Goal: Transaction & Acquisition: Purchase product/service

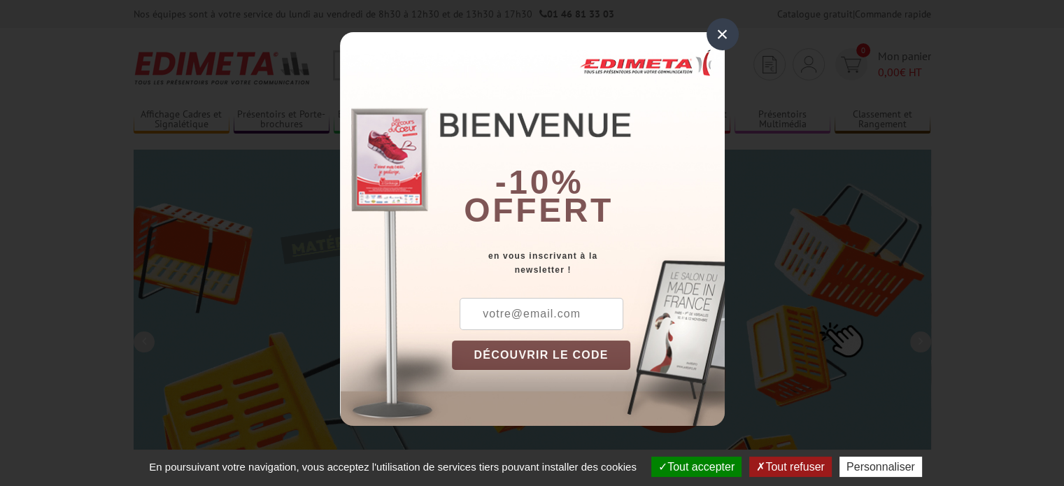
click at [717, 25] on div "×" at bounding box center [723, 34] width 32 height 32
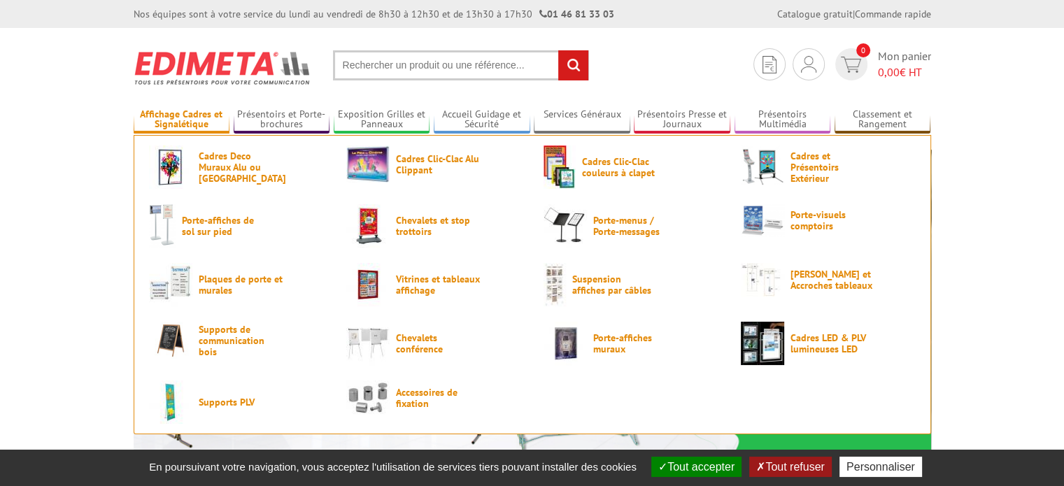
click at [180, 118] on link "Affichage Cadres et Signalétique" at bounding box center [182, 119] width 97 height 23
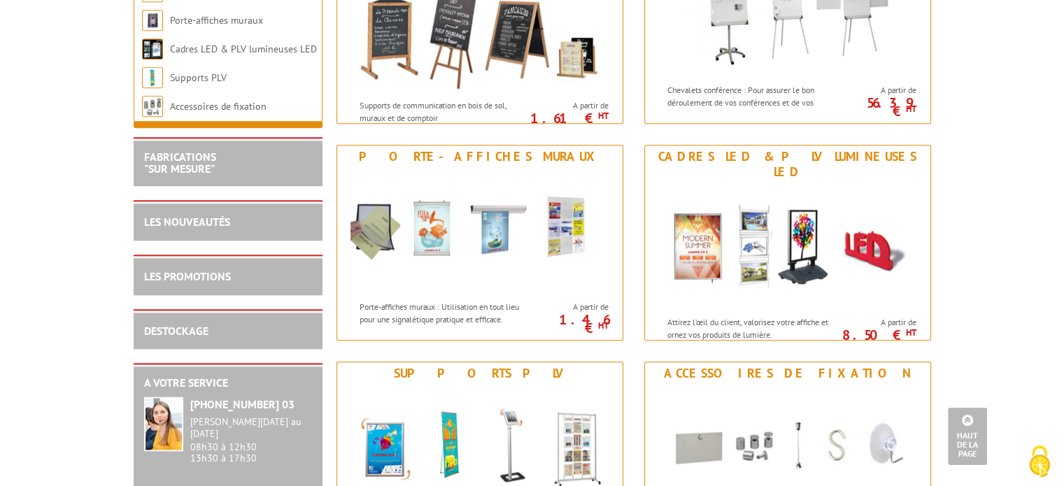
scroll to position [1610, 0]
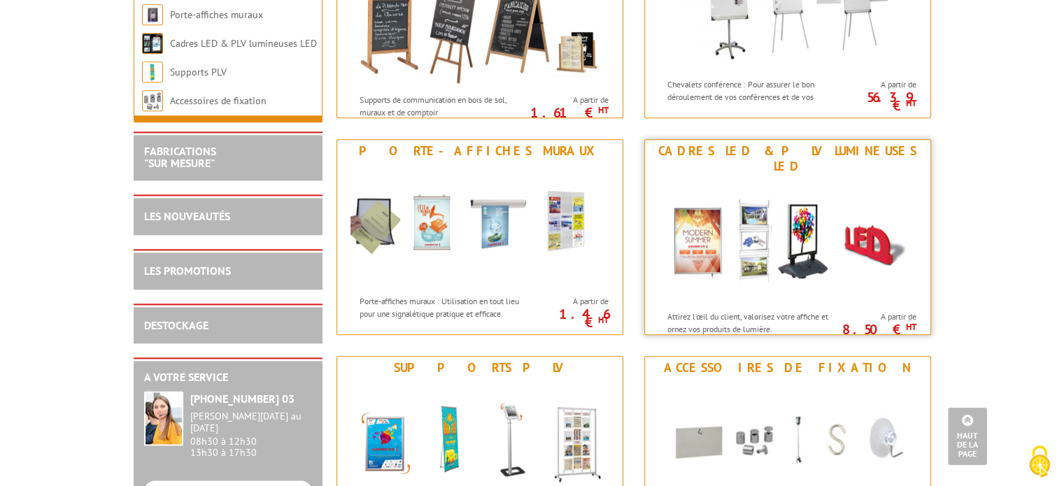
click at [825, 244] on img at bounding box center [788, 241] width 259 height 126
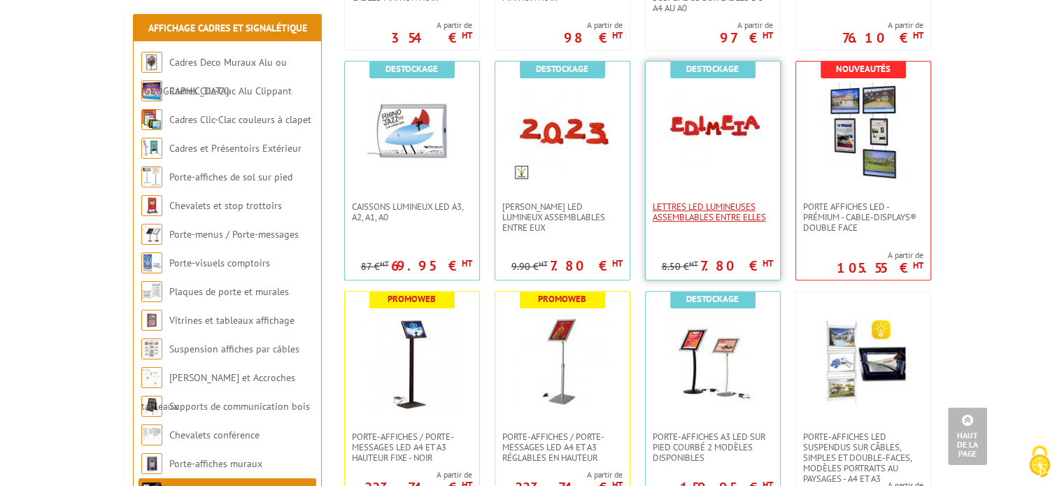
scroll to position [490, 0]
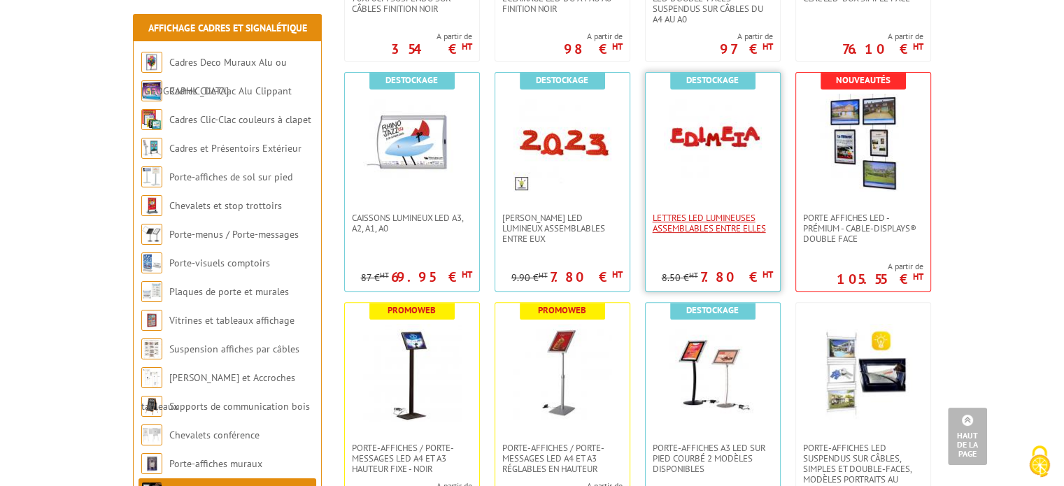
click at [705, 222] on span "Lettres LED lumineuses assemblables entre elles" at bounding box center [713, 223] width 120 height 21
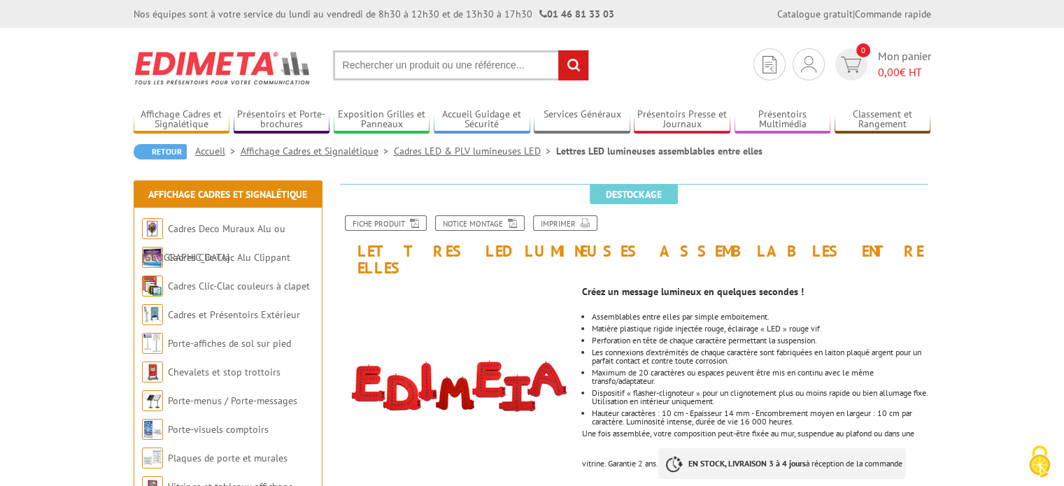
click at [479, 151] on link "Cadres LED & PLV lumineuses LED" at bounding box center [475, 151] width 162 height 13
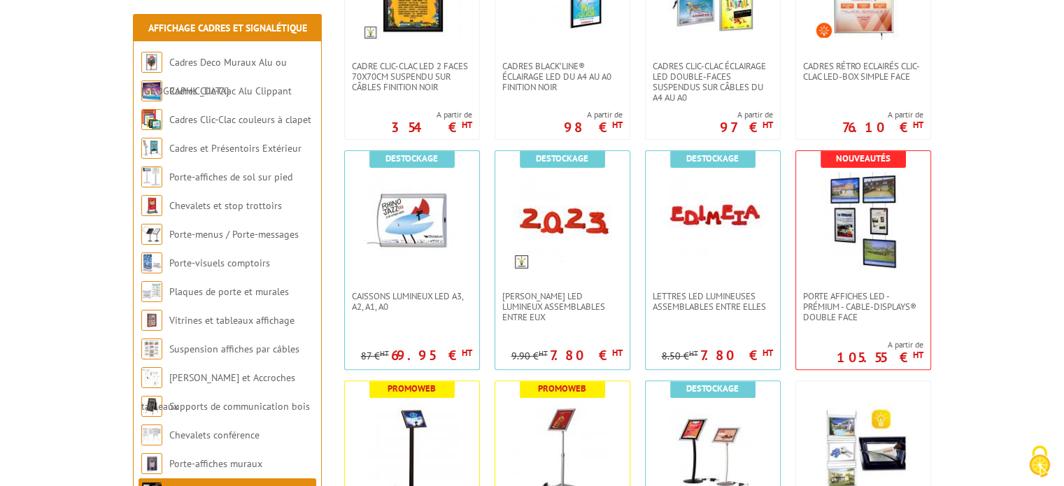
scroll to position [420, 0]
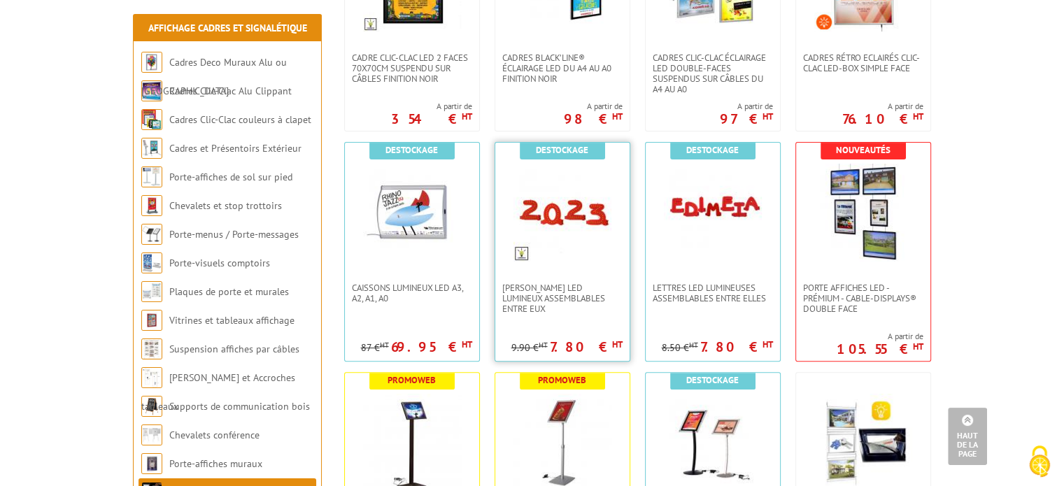
click at [565, 269] on link at bounding box center [562, 213] width 134 height 140
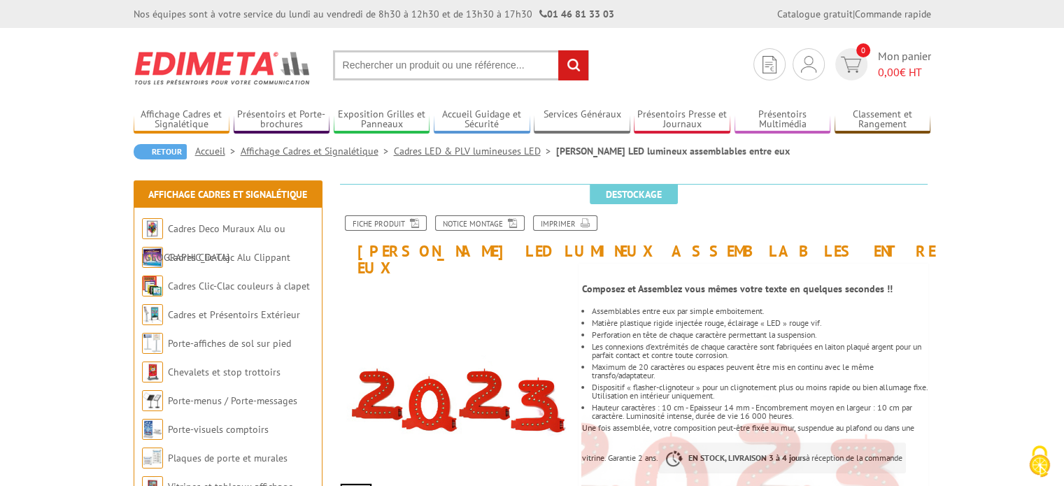
click at [467, 150] on link "Cadres LED & PLV lumineuses LED" at bounding box center [475, 151] width 162 height 13
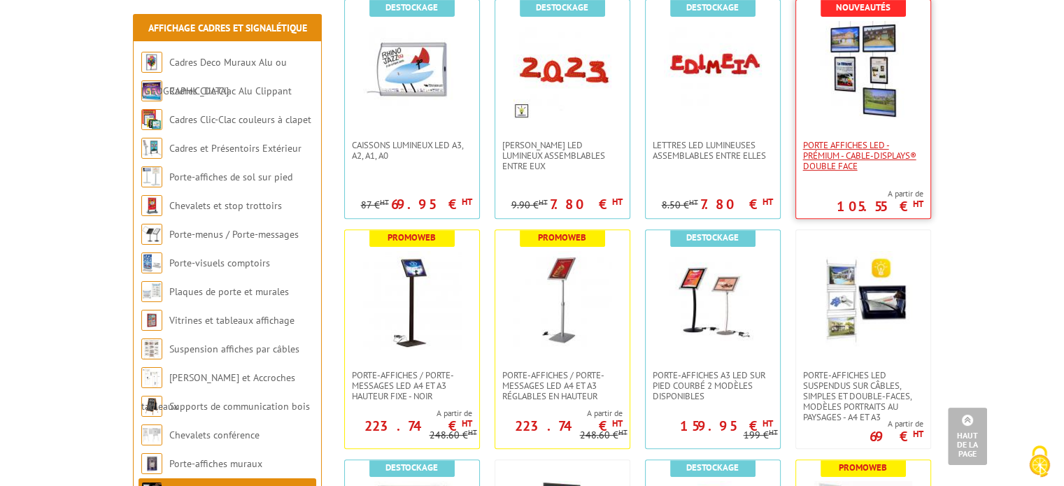
scroll to position [560, 0]
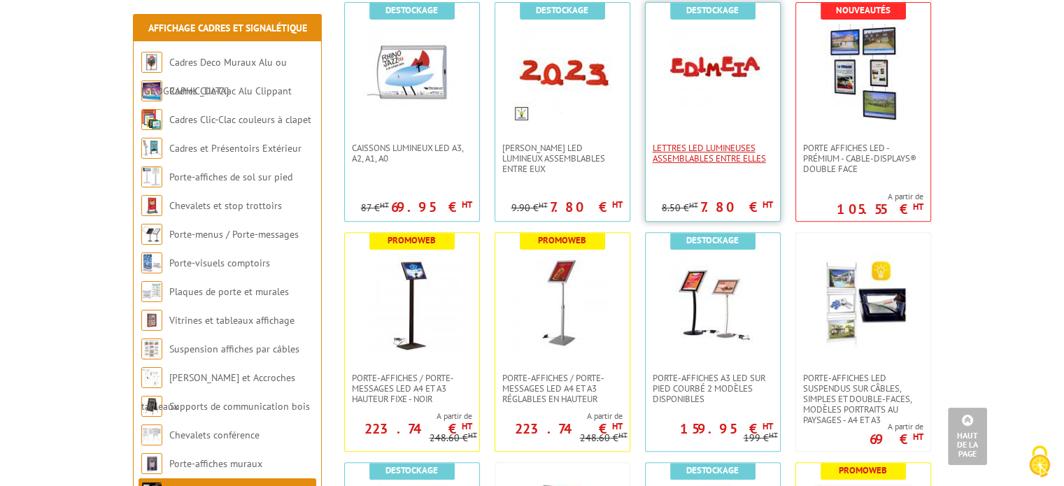
click at [723, 153] on span "Lettres LED lumineuses assemblables entre elles" at bounding box center [713, 153] width 120 height 21
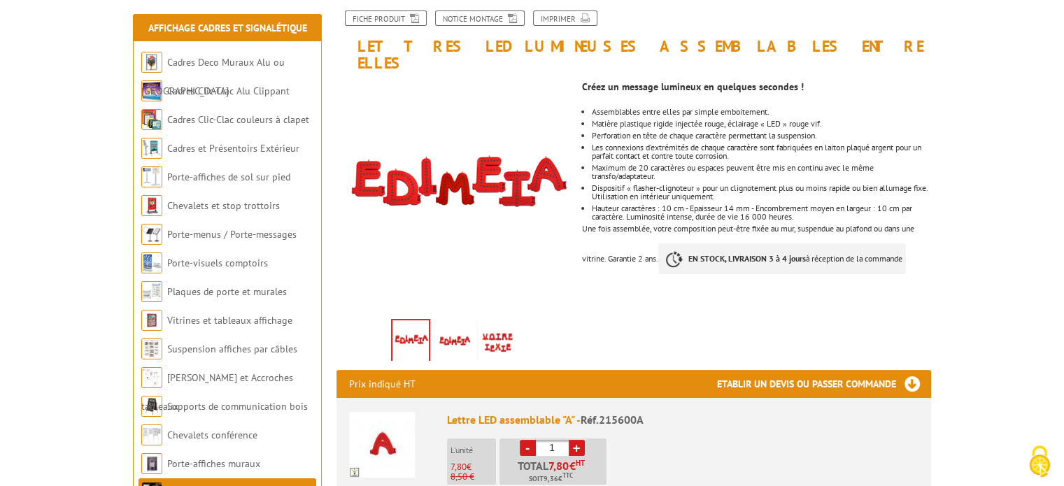
scroll to position [210, 0]
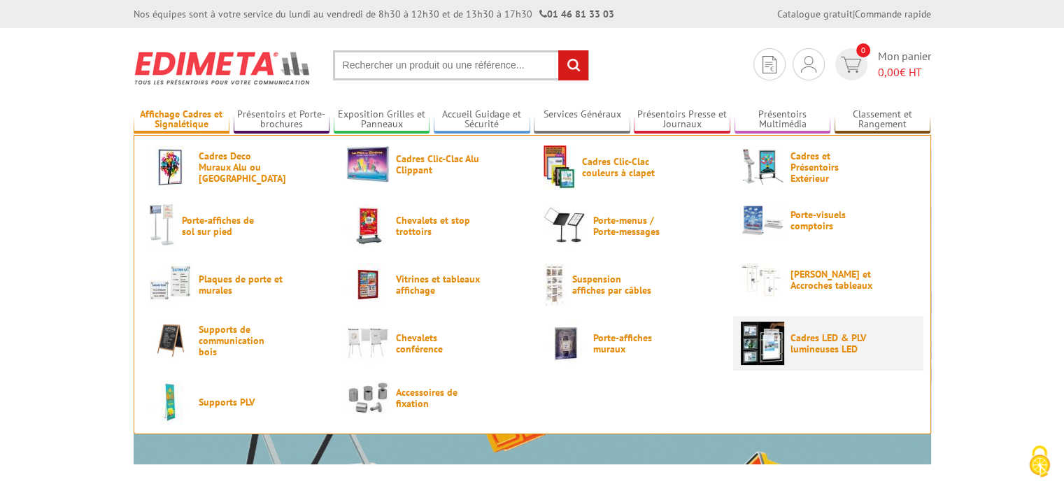
click at [830, 339] on span "Cadres LED & PLV lumineuses LED" at bounding box center [833, 343] width 84 height 22
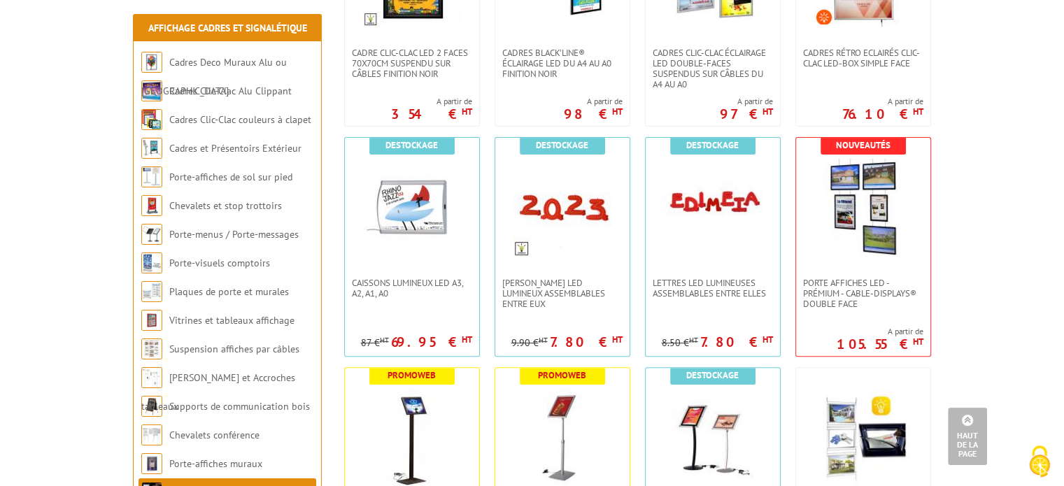
scroll to position [420, 0]
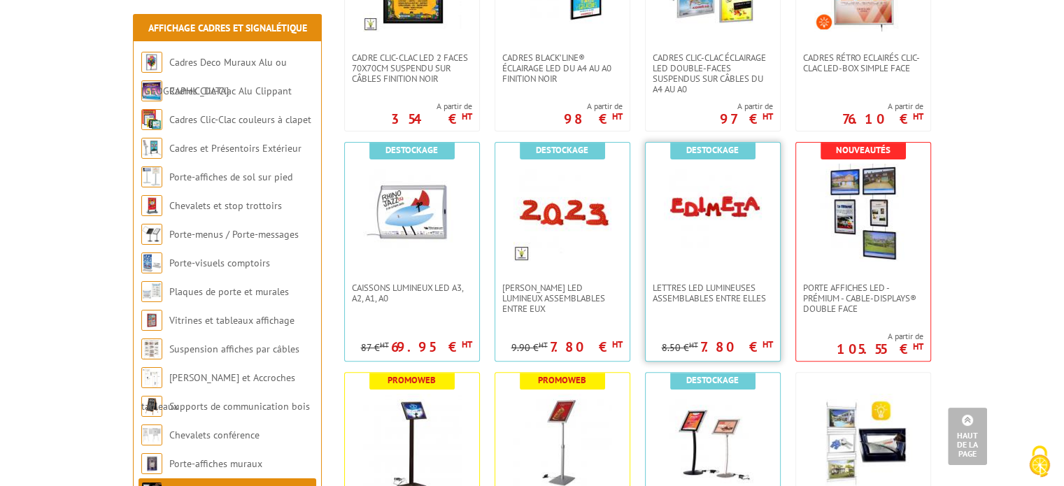
click at [747, 202] on img at bounding box center [713, 213] width 98 height 98
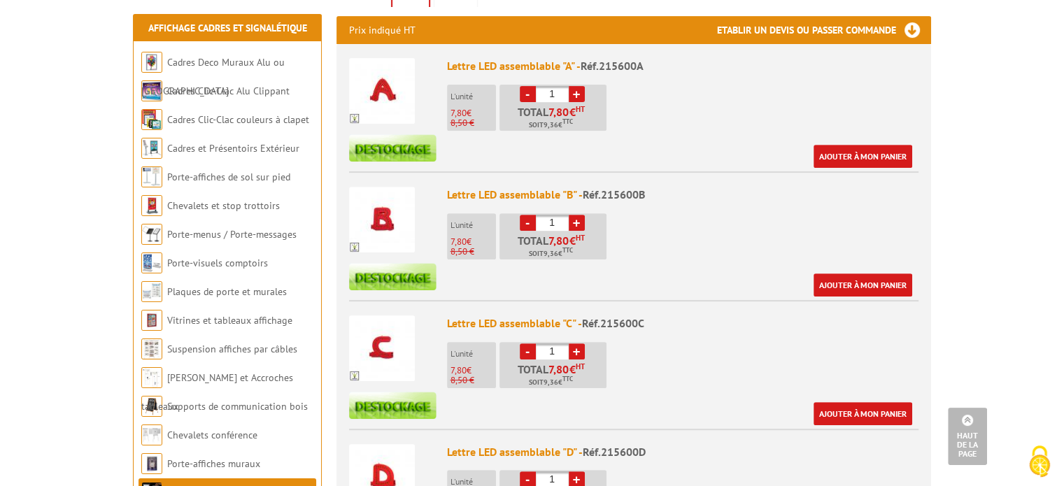
scroll to position [560, 0]
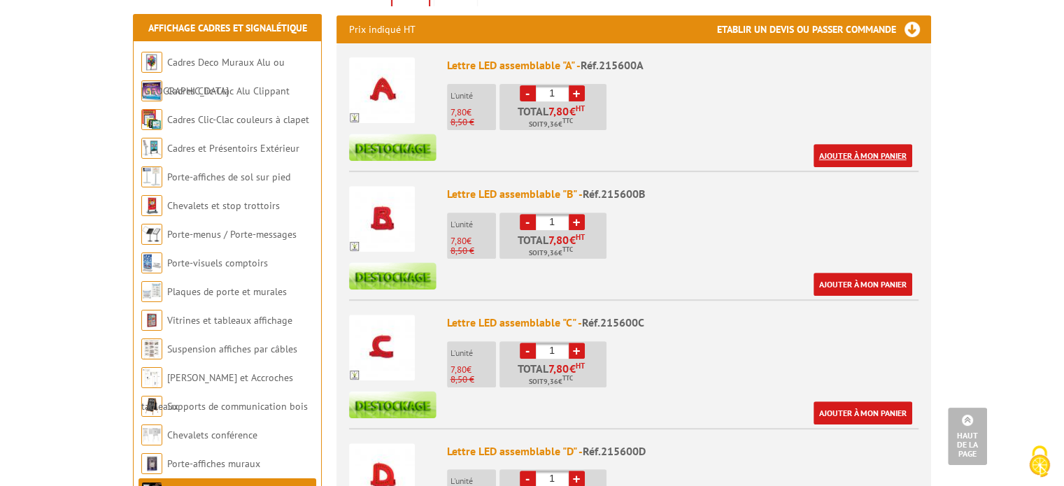
click at [875, 144] on link "Ajouter à mon panier" at bounding box center [863, 155] width 99 height 23
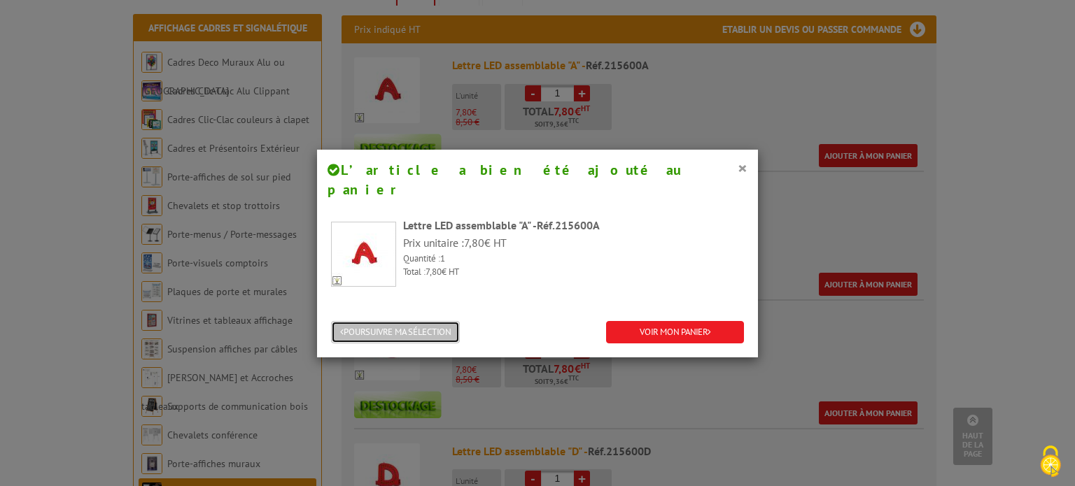
click at [397, 321] on button "POURSUIVRE MA SÉLECTION" at bounding box center [395, 332] width 129 height 23
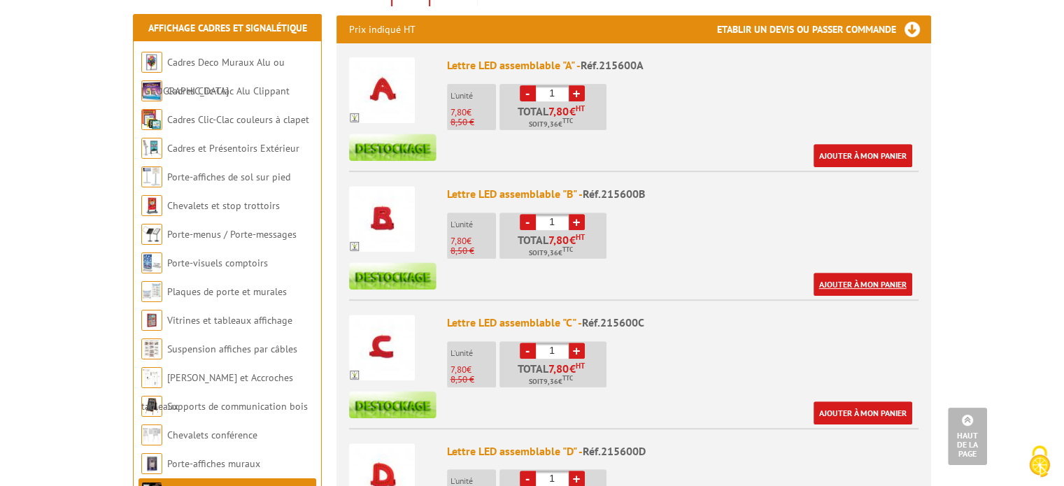
drag, startPoint x: 837, startPoint y: 267, endPoint x: 764, endPoint y: 289, distance: 76.1
click at [837, 273] on link "Ajouter à mon panier" at bounding box center [863, 284] width 99 height 23
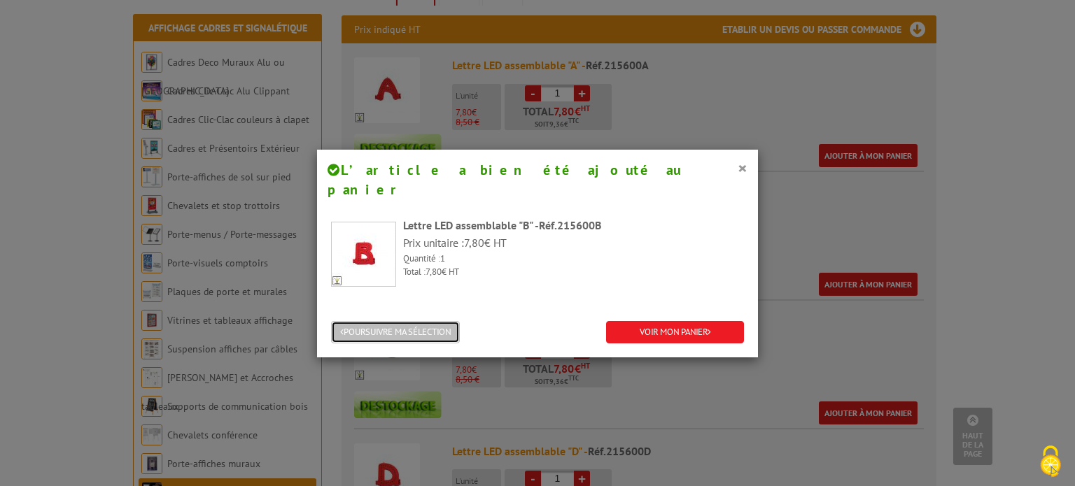
click at [428, 321] on button "POURSUIVRE MA SÉLECTION" at bounding box center [395, 332] width 129 height 23
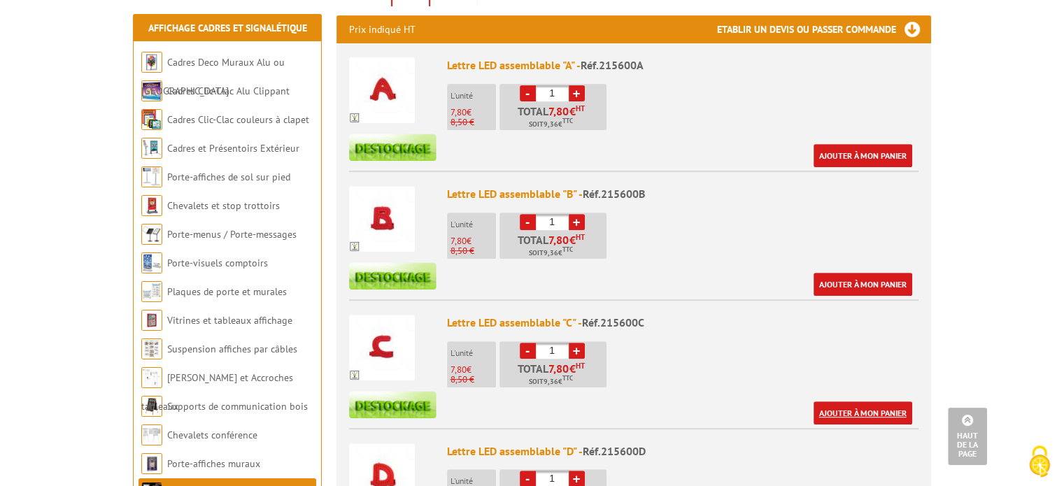
click at [857, 402] on link "Ajouter à mon panier" at bounding box center [863, 413] width 99 height 23
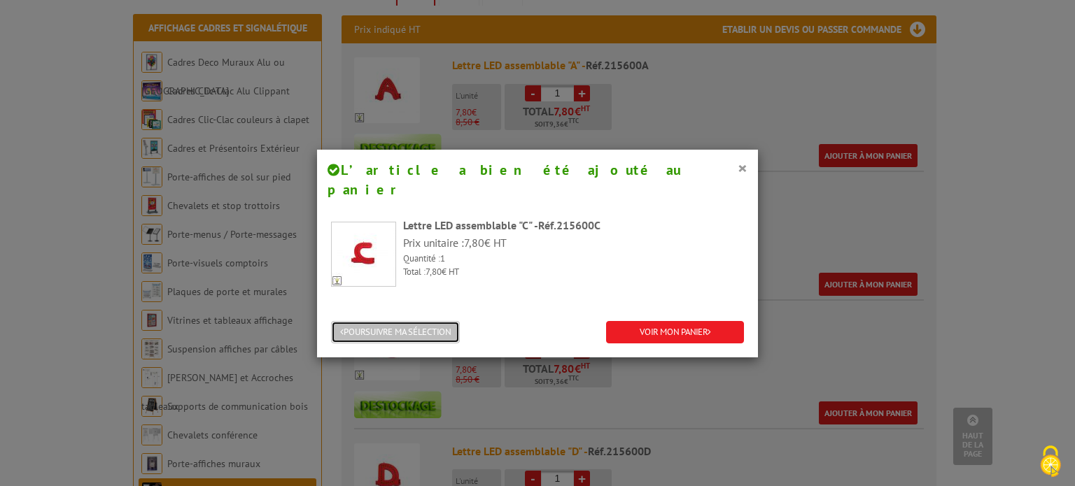
drag, startPoint x: 383, startPoint y: 309, endPoint x: 397, endPoint y: 319, distance: 17.1
click at [384, 321] on button "POURSUIVRE MA SÉLECTION" at bounding box center [395, 332] width 129 height 23
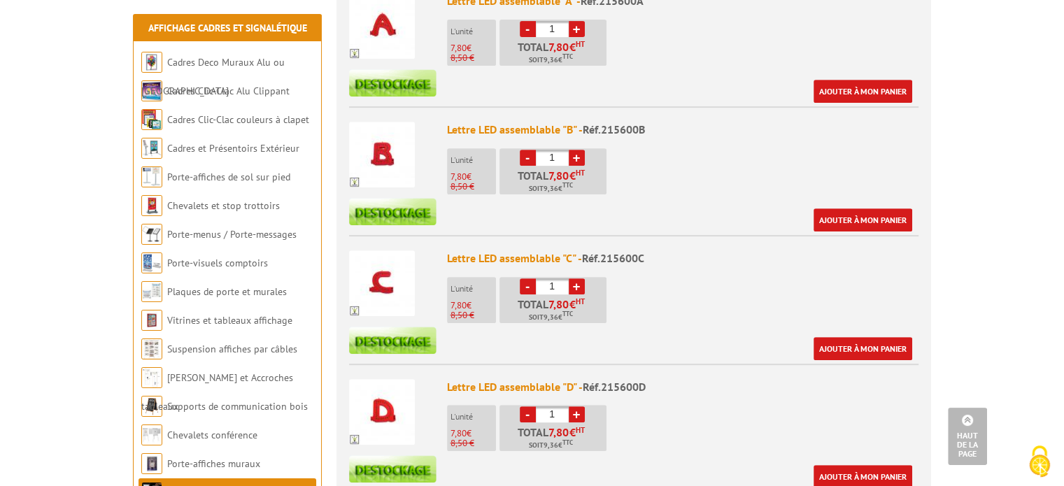
scroll to position [630, 0]
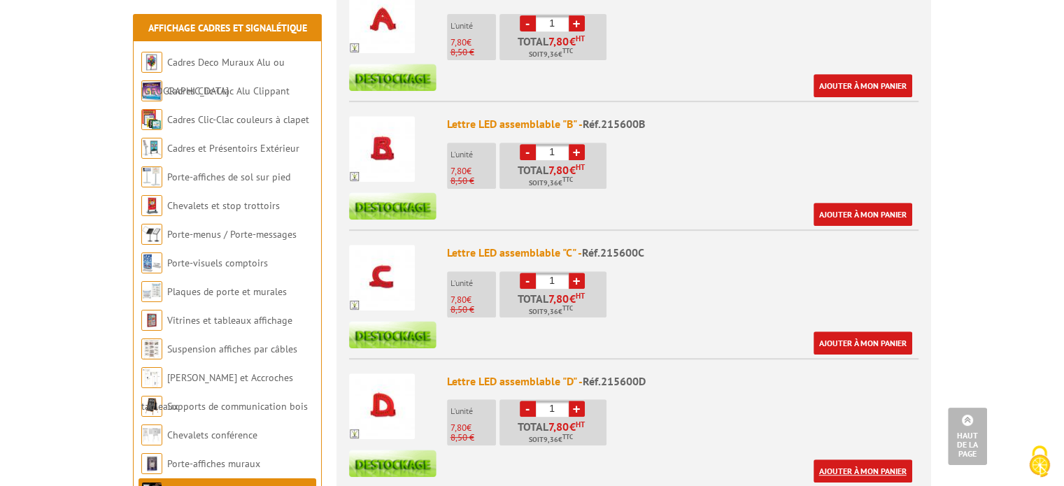
click at [862, 460] on link "Ajouter à mon panier" at bounding box center [863, 471] width 99 height 23
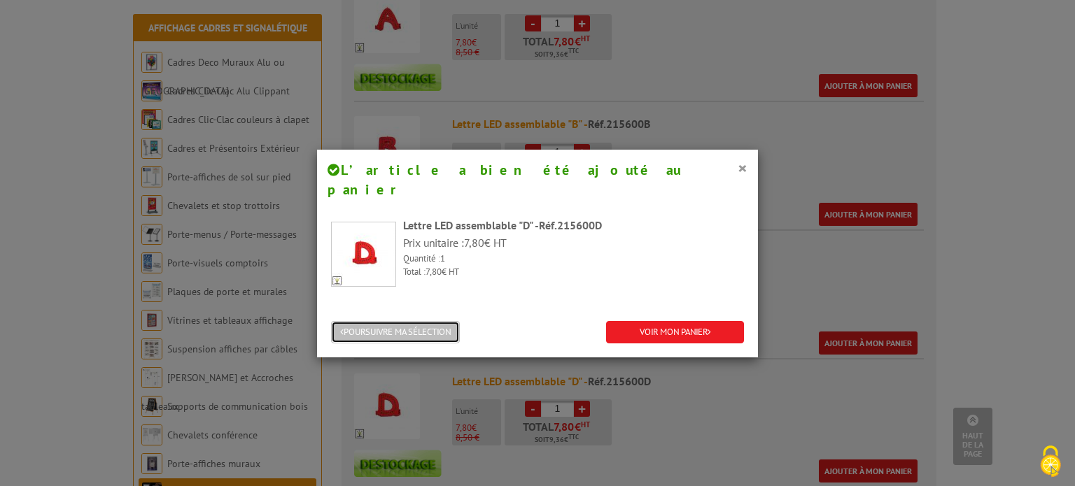
drag, startPoint x: 414, startPoint y: 310, endPoint x: 445, endPoint y: 310, distance: 31.5
click at [414, 321] on button "POURSUIVRE MA SÉLECTION" at bounding box center [395, 332] width 129 height 23
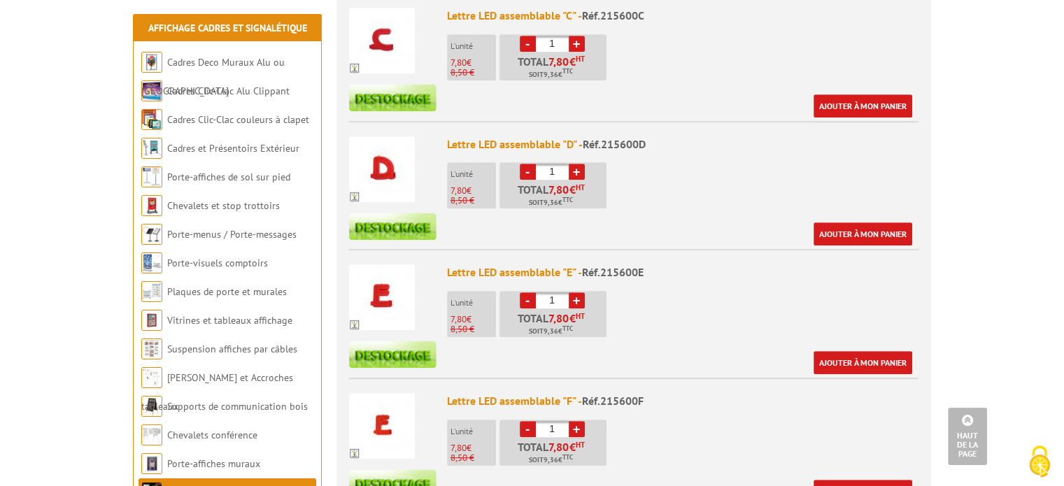
scroll to position [910, 0]
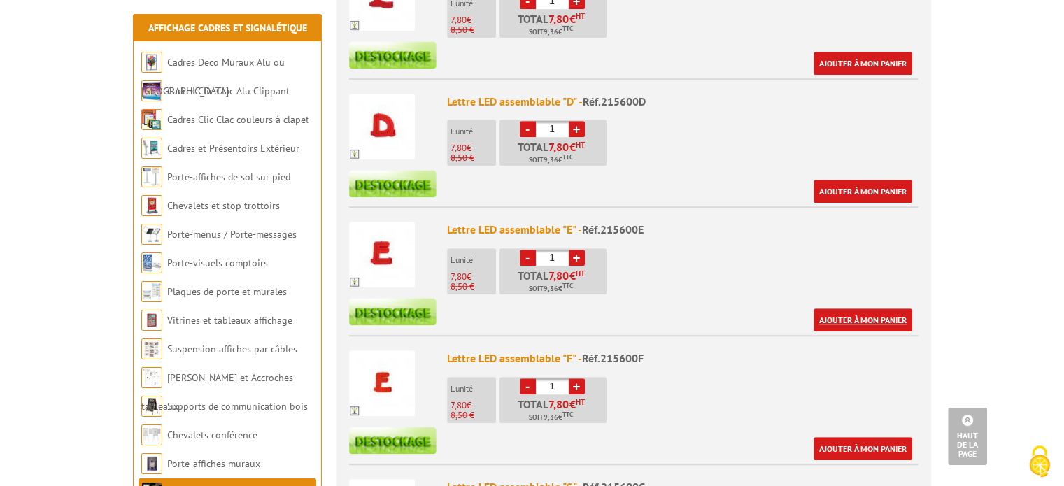
click at [865, 309] on link "Ajouter à mon panier" at bounding box center [863, 320] width 99 height 23
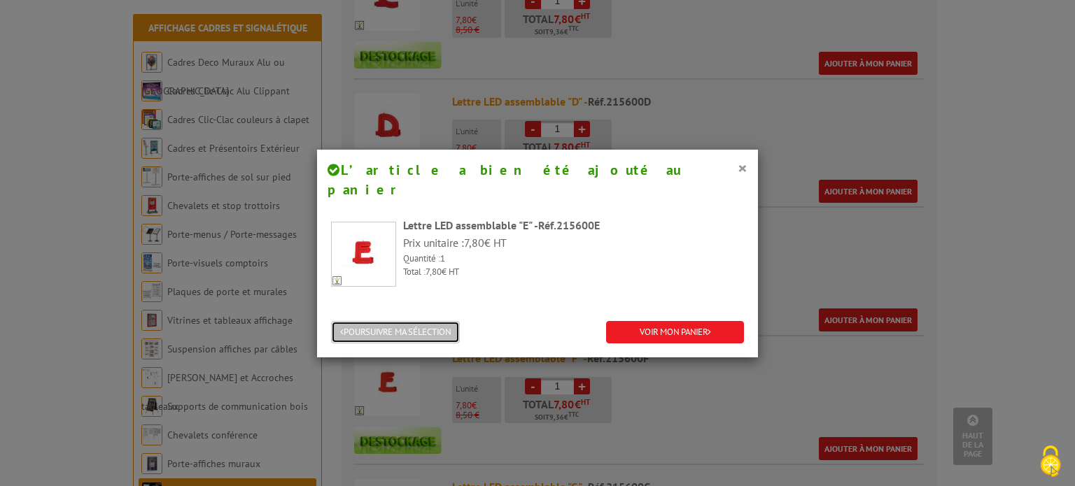
click at [406, 321] on button "POURSUIVRE MA SÉLECTION" at bounding box center [395, 332] width 129 height 23
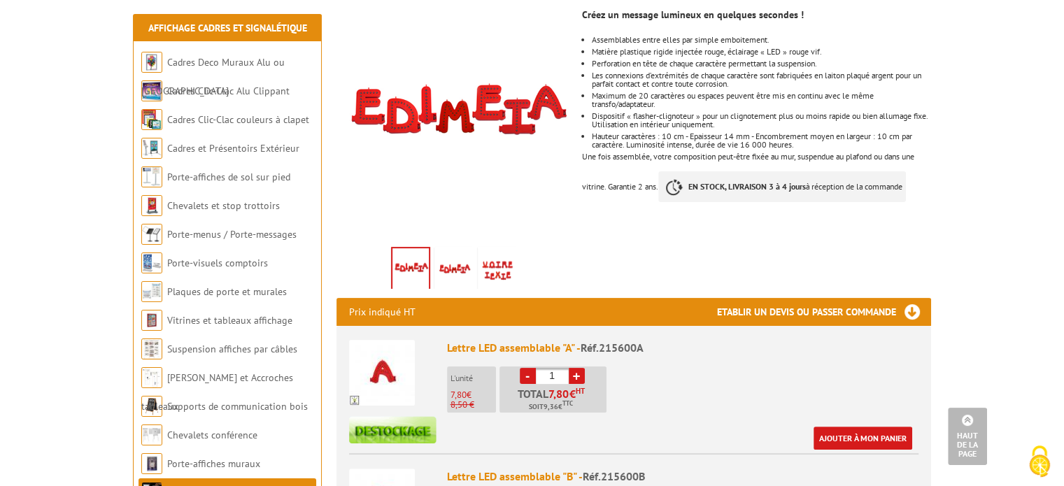
scroll to position [0, 0]
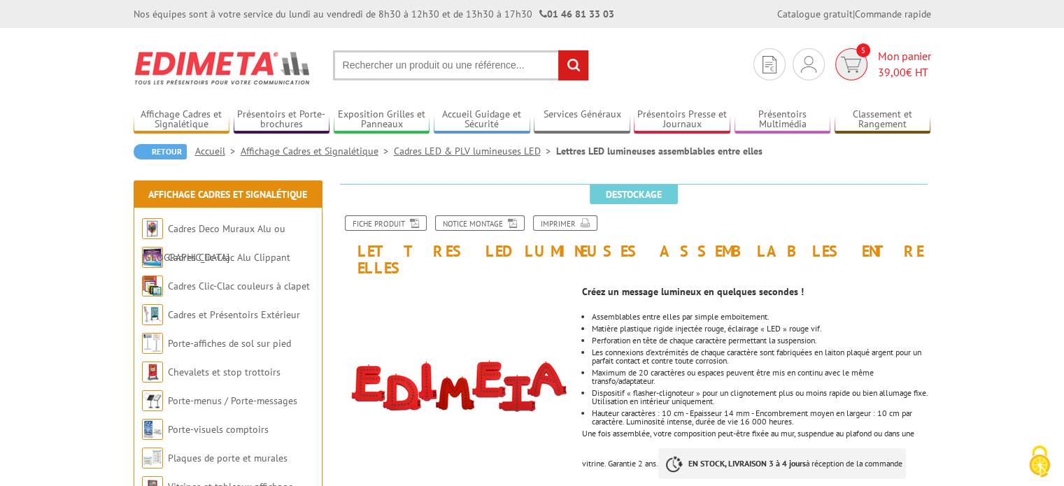
click at [850, 61] on img at bounding box center [851, 65] width 20 height 16
